Goal: Task Accomplishment & Management: Manage account settings

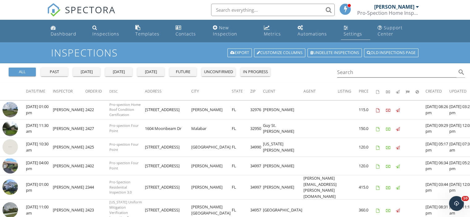
click at [355, 31] on div "Settings" at bounding box center [352, 34] width 19 height 6
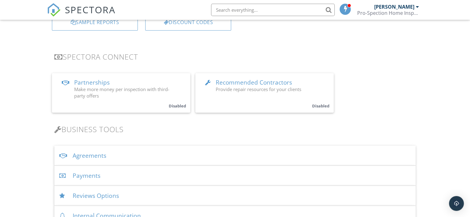
click at [91, 176] on div "Payments" at bounding box center [234, 176] width 361 height 20
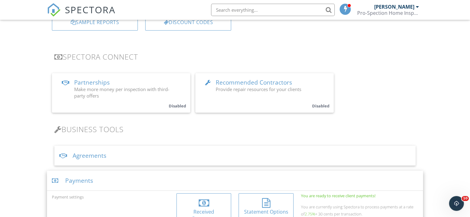
click at [185, 210] on div "Received Payments" at bounding box center [203, 216] width 45 height 14
